Goal: Navigation & Orientation: Go to known website

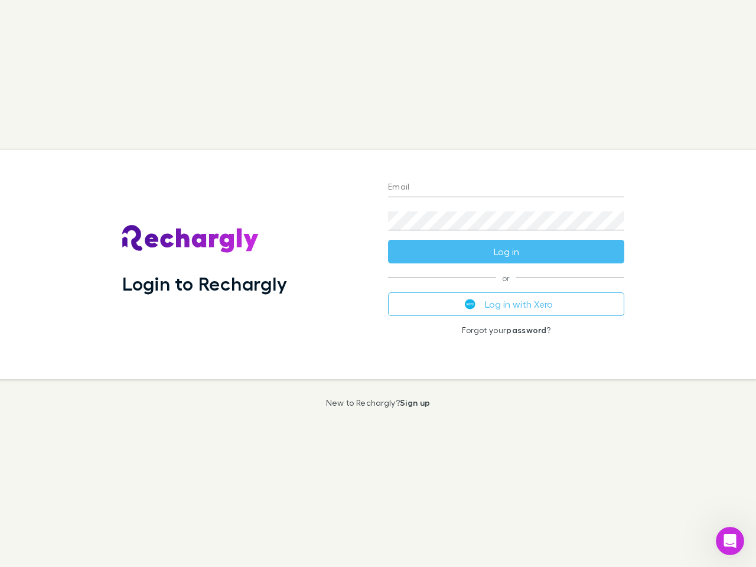
click at [378, 283] on div "Login to Rechargly" at bounding box center [246, 264] width 266 height 229
click at [506, 188] on input "Email" at bounding box center [506, 187] width 236 height 19
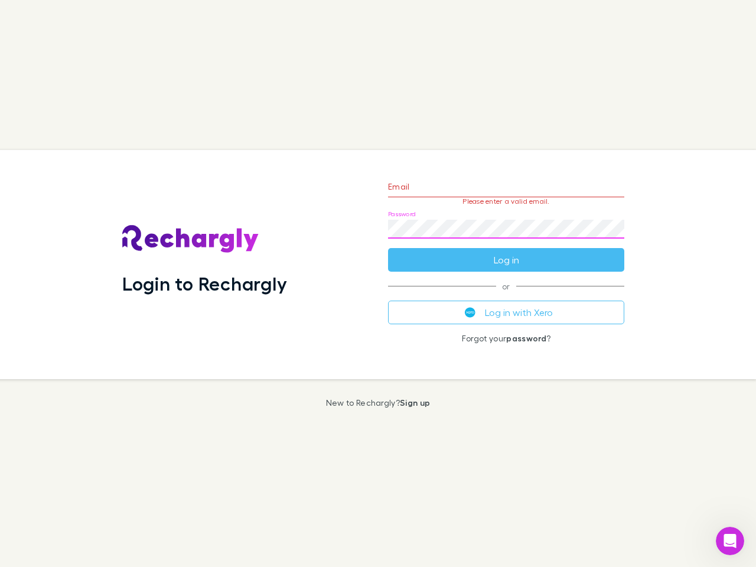
click at [506, 251] on form "Email Please enter a valid email. Password Log in" at bounding box center [506, 220] width 236 height 103
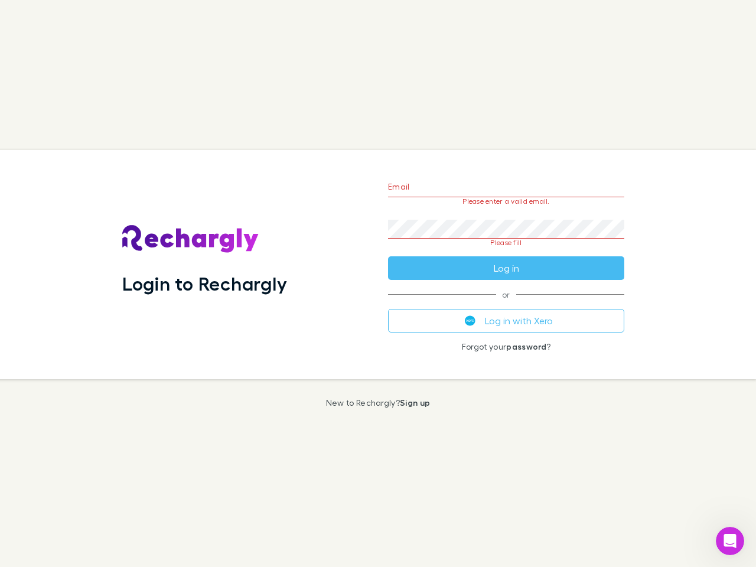
click at [506, 304] on div "Email Please enter a valid email. Password Please fill Log in or Log in with Xe…" at bounding box center [505, 264] width 255 height 229
